Goal: Task Accomplishment & Management: Manage account settings

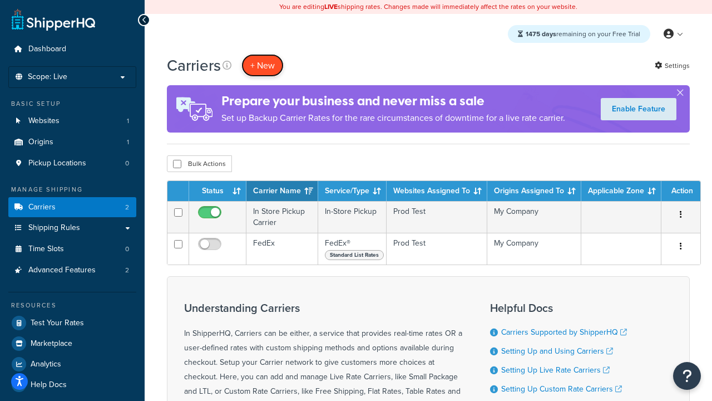
click at [263, 66] on button "+ New" at bounding box center [263, 65] width 42 height 23
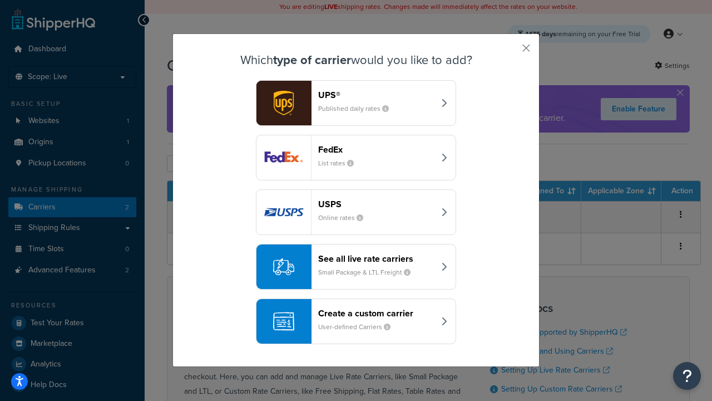
click at [356, 158] on div "FedEx List rates" at bounding box center [376, 157] width 116 height 27
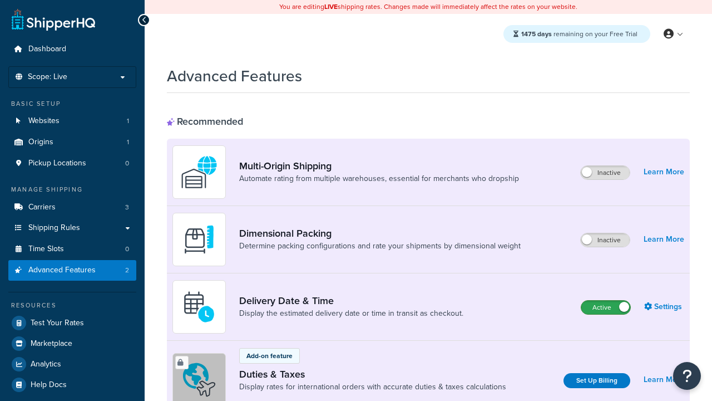
click at [606, 308] on label "Active" at bounding box center [606, 307] width 49 height 13
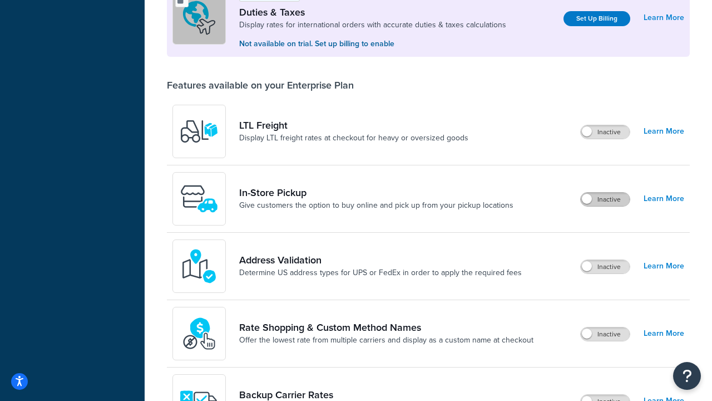
scroll to position [341, 0]
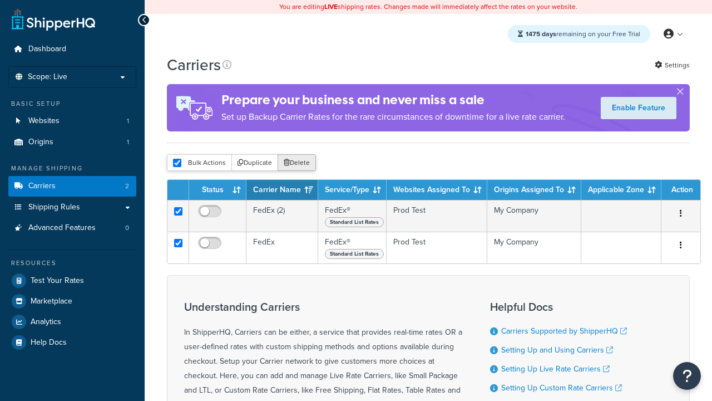
click at [296, 164] on button "Delete" at bounding box center [297, 162] width 38 height 17
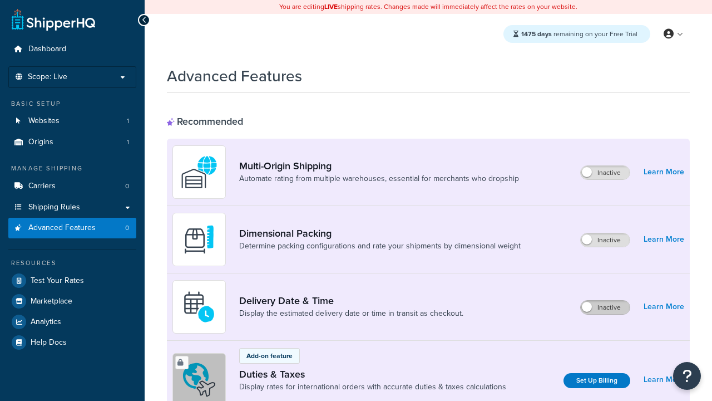
click at [606, 308] on label "Inactive" at bounding box center [605, 307] width 49 height 13
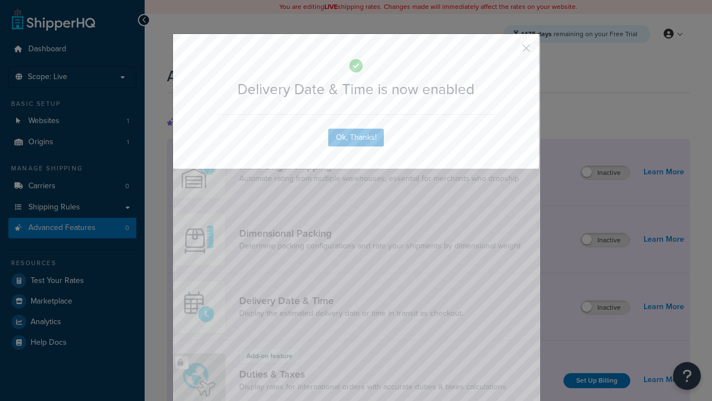
click at [510, 52] on button "button" at bounding box center [510, 52] width 3 height 3
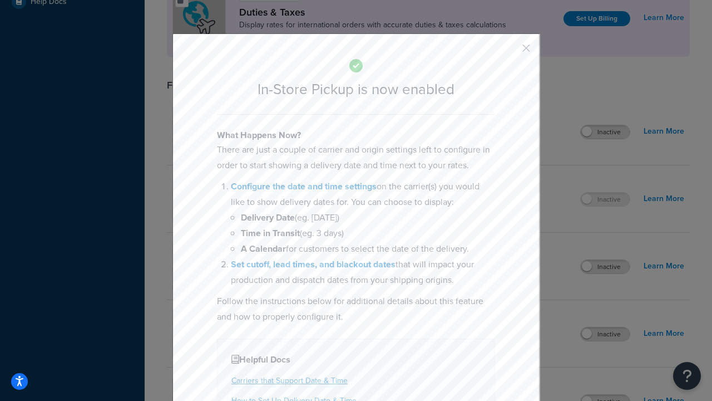
click at [510, 52] on button "button" at bounding box center [510, 52] width 3 height 3
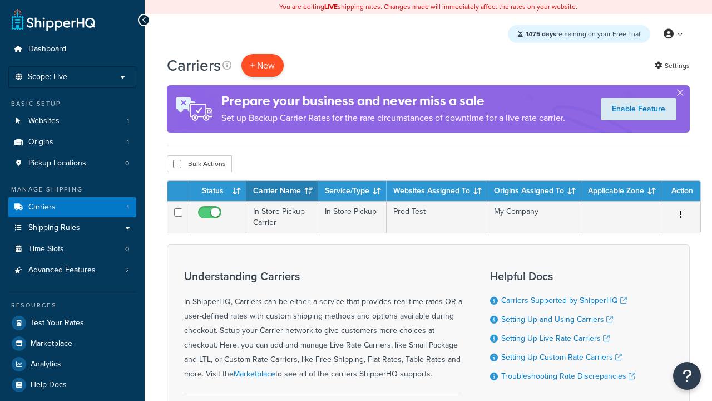
click at [263, 66] on button "+ New" at bounding box center [263, 65] width 42 height 23
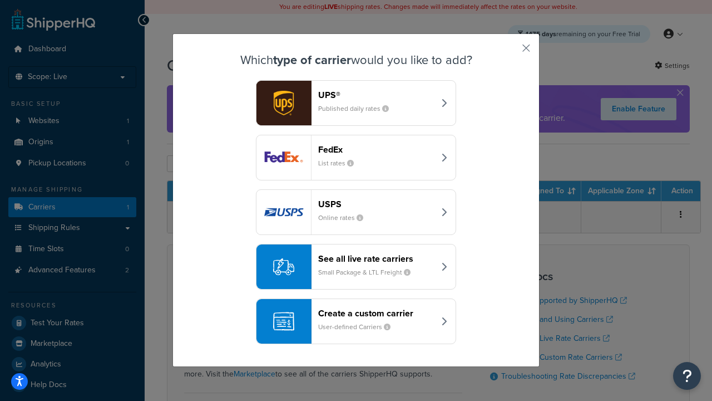
click at [356, 322] on div "Create a custom carrier User-defined Carriers" at bounding box center [376, 321] width 116 height 27
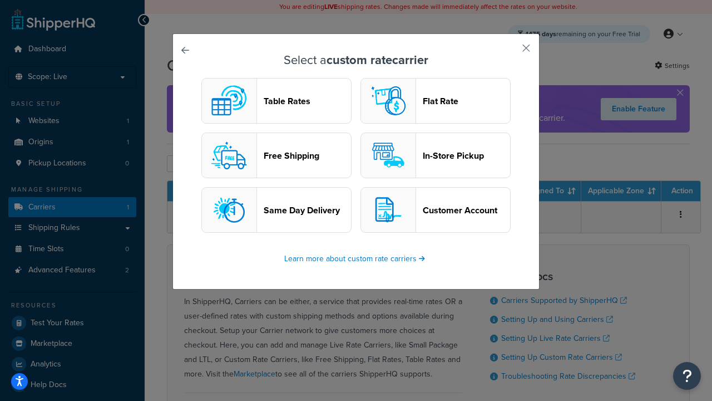
click at [436, 156] on header "In-Store Pickup" at bounding box center [466, 155] width 87 height 11
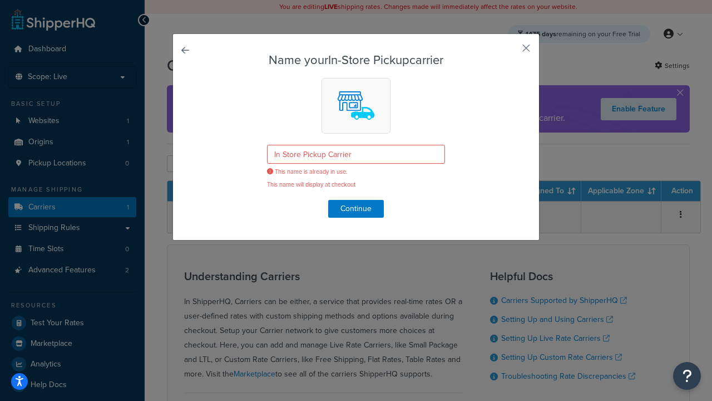
click at [366, 182] on p "This name will display at checkout" at bounding box center [356, 184] width 178 height 8
drag, startPoint x: 366, startPoint y: 182, endPoint x: 264, endPoint y: 174, distance: 102.2
click at [265, 174] on form "Name your In-Store Pickup carrier In Store Pickup Carrier This name is already …" at bounding box center [356, 135] width 311 height 164
click at [417, 173] on span "This name is already in use." at bounding box center [356, 172] width 178 height 8
